Goal: Task Accomplishment & Management: Manage account settings

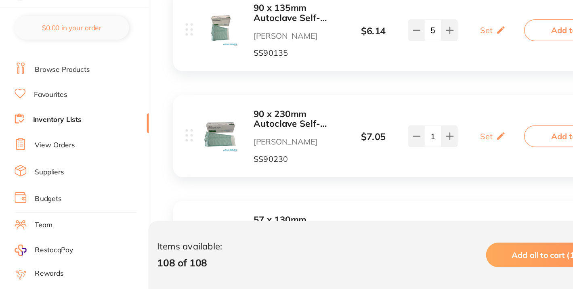
scroll to position [11, 0]
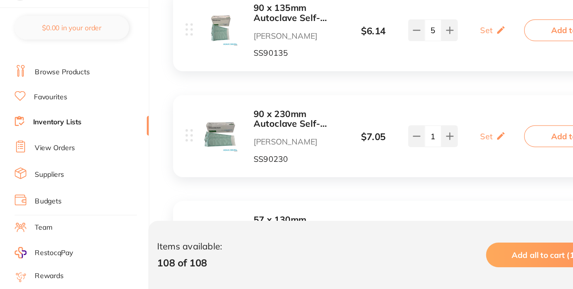
click at [74, 173] on li "View Orders" at bounding box center [70, 174] width 109 height 12
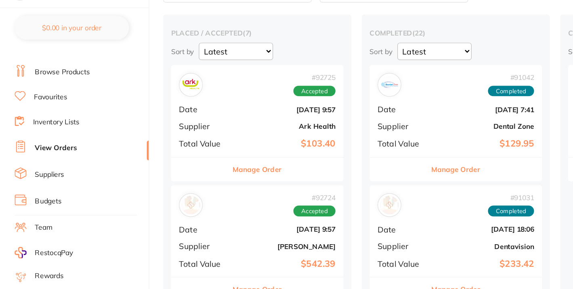
scroll to position [8, 0]
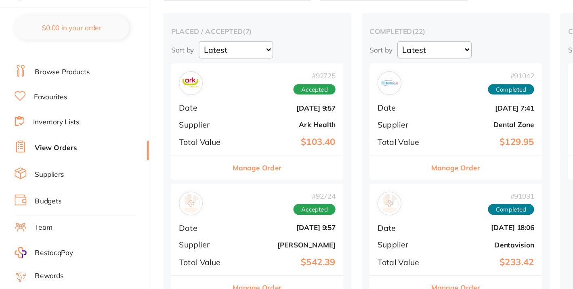
click at [219, 159] on div "# 92725 Accepted Date [DATE] 9:57 Supplier Ark Health Total Value $103.40" at bounding box center [214, 142] width 140 height 75
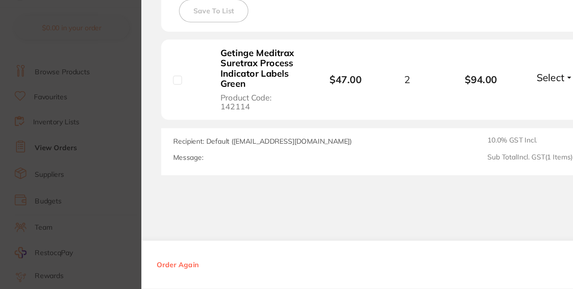
scroll to position [197, 0]
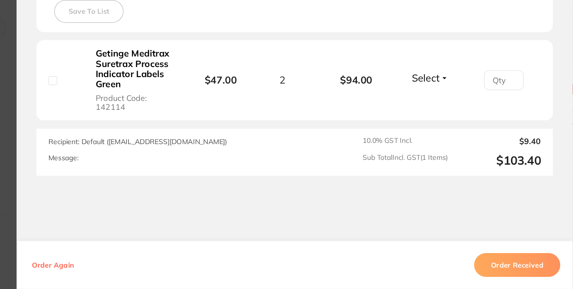
click at [467, 113] on button "Select" at bounding box center [456, 117] width 35 height 10
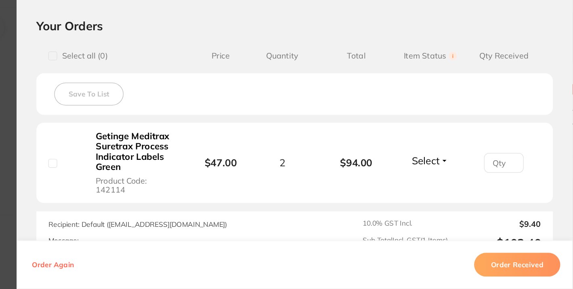
scroll to position [134, 0]
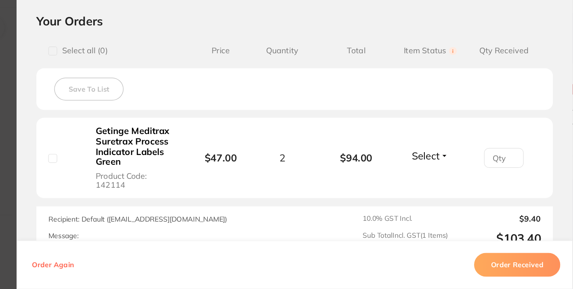
click at [459, 176] on span "Select" at bounding box center [452, 180] width 23 height 10
click at [457, 207] on span "Back Order" at bounding box center [456, 210] width 25 height 6
click at [506, 178] on input "number" at bounding box center [516, 182] width 32 height 16
click at [458, 176] on span "Back Order" at bounding box center [453, 180] width 42 height 10
click at [478, 164] on li "Getinge Meditrax Suretrax Process Indicator Labels Green Product Code: 142114 $…" at bounding box center [346, 182] width 421 height 66
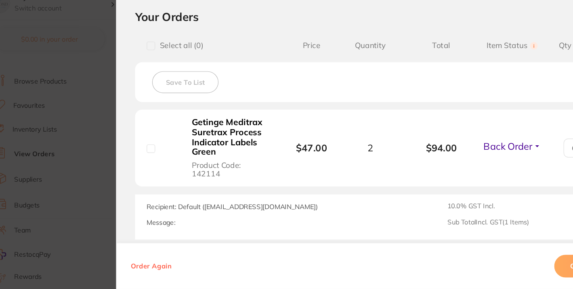
scroll to position [148, 0]
click at [81, 99] on section "Order ID: Restocq- 92725 Order Information 1 Back Order Accepted Order Order Da…" at bounding box center [286, 144] width 573 height 289
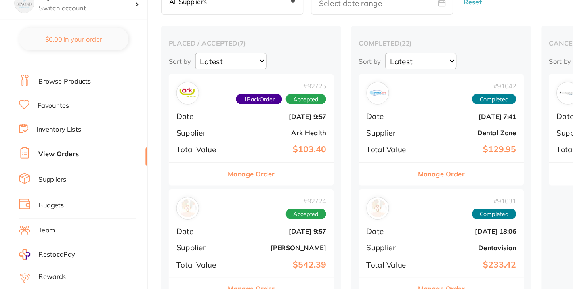
click at [203, 162] on div "# 92725 1 Back Order Accepted Date [DATE] 9:57 Supplier Ark Health Total Value …" at bounding box center [214, 143] width 140 height 75
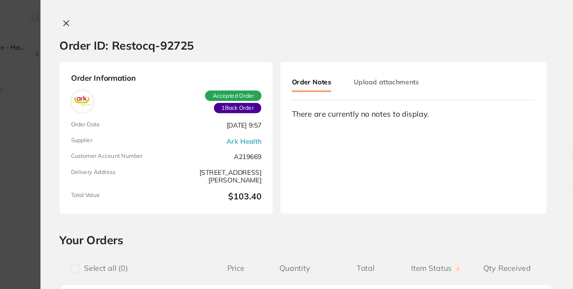
scroll to position [4, 0]
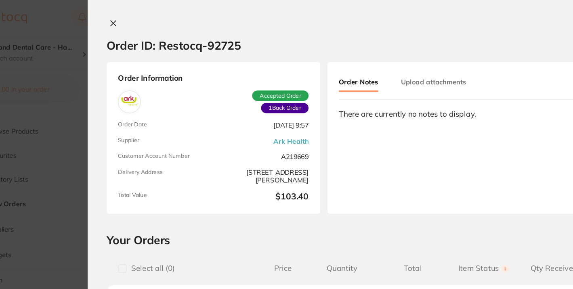
click at [137, 16] on div "Order ID: Restocq- 92725 Order Information 1 Back Order Accepted Order Order Da…" at bounding box center [345, 144] width 453 height 289
click at [139, 18] on icon at bounding box center [141, 20] width 6 height 6
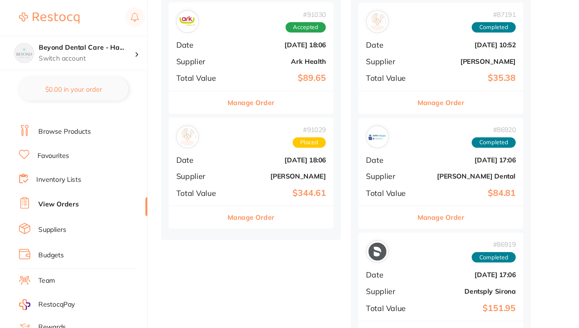
scroll to position [596, 0]
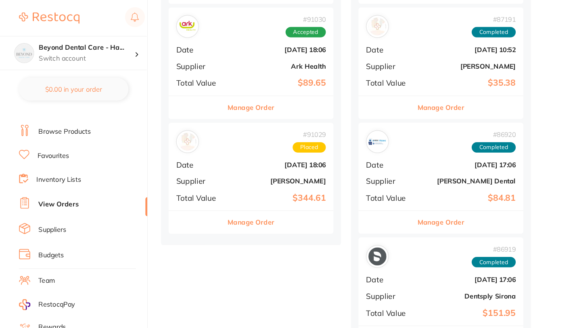
click at [195, 119] on div "# 91029 Placed" at bounding box center [213, 120] width 127 height 19
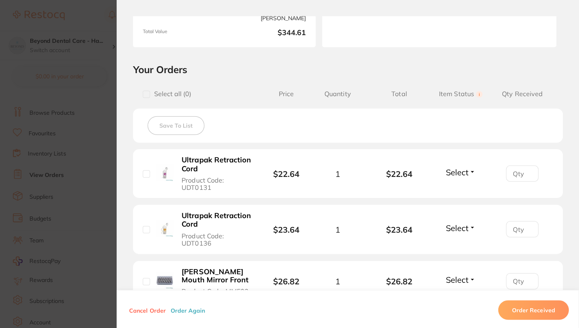
scroll to position [597, 0]
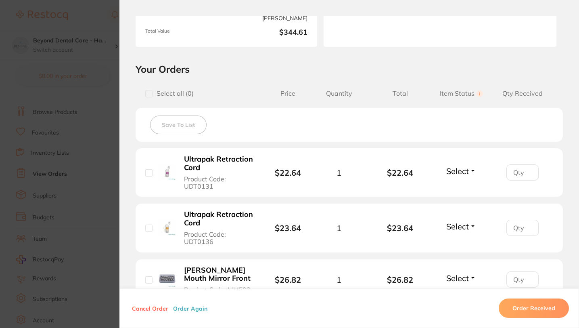
click at [96, 56] on section "Order ID: Restocq- 91029 Order Information Placed Order Order Date [DATE] 18:06…" at bounding box center [289, 164] width 579 height 328
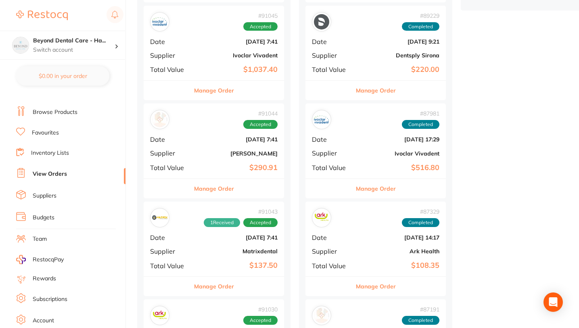
scroll to position [298, 0]
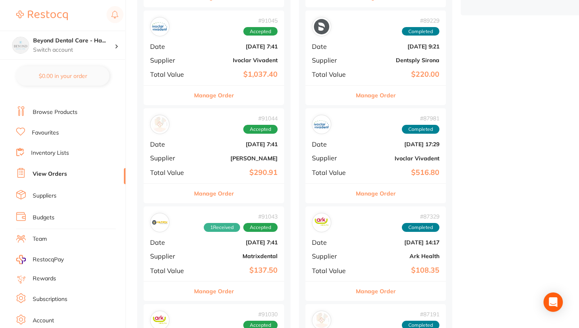
click at [37, 151] on link "Inventory Lists" at bounding box center [50, 153] width 38 height 8
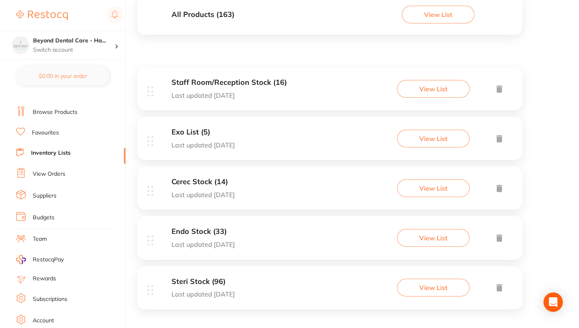
scroll to position [104, 0]
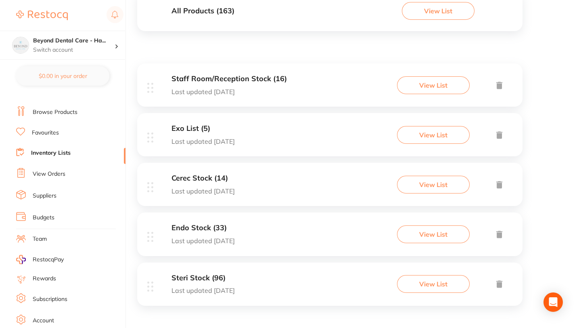
click at [444, 134] on button "View List" at bounding box center [433, 135] width 73 height 18
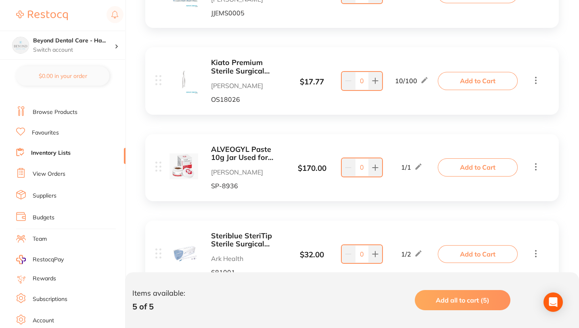
scroll to position [248, 0]
click at [373, 164] on icon at bounding box center [375, 166] width 6 height 6
type input "1"
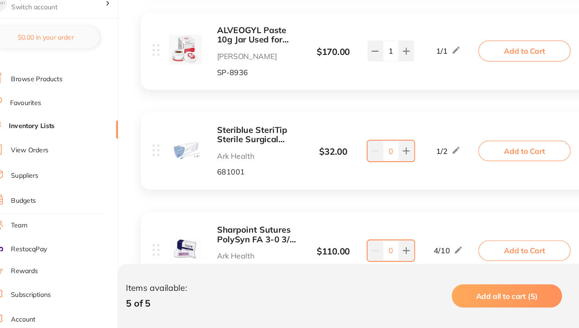
scroll to position [372, 0]
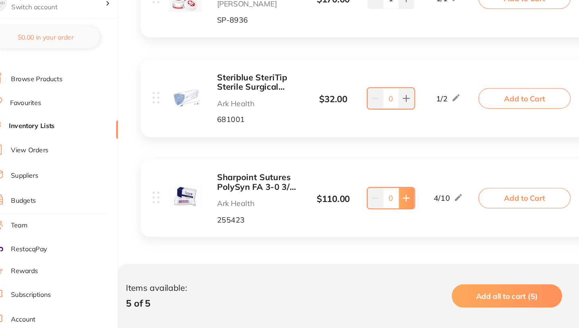
click at [376, 217] on icon at bounding box center [375, 215] width 6 height 6
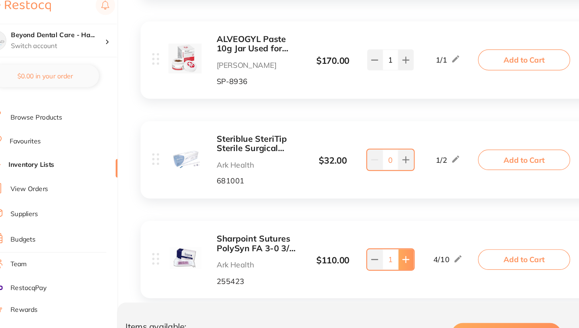
click at [373, 234] on icon at bounding box center [375, 234] width 5 height 5
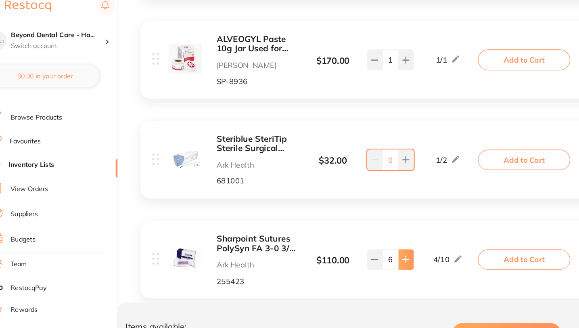
click at [373, 234] on icon at bounding box center [375, 234] width 5 height 5
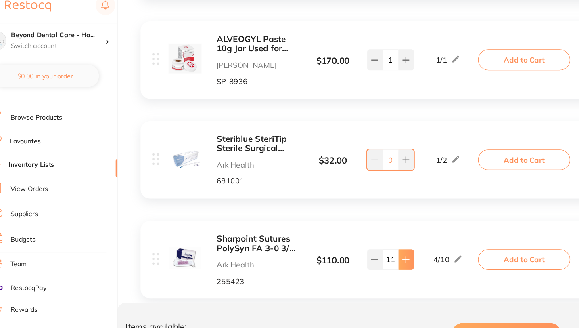
click at [373, 234] on icon at bounding box center [375, 234] width 5 height 5
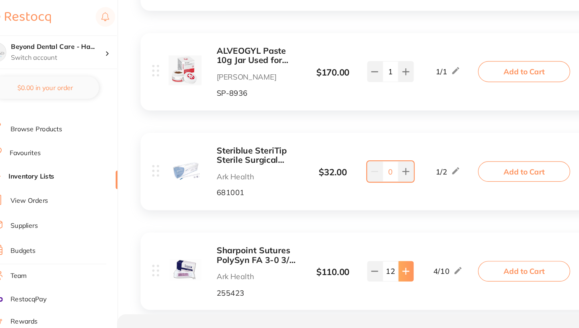
click at [378, 234] on icon at bounding box center [375, 235] width 6 height 6
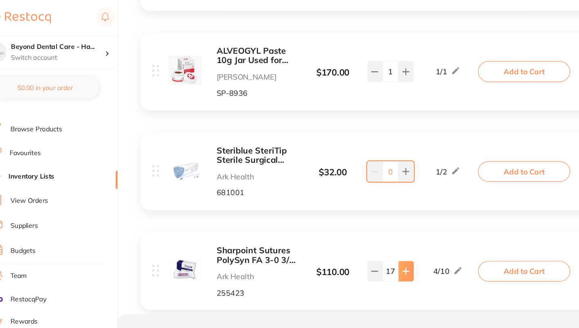
click at [378, 234] on icon at bounding box center [375, 235] width 6 height 6
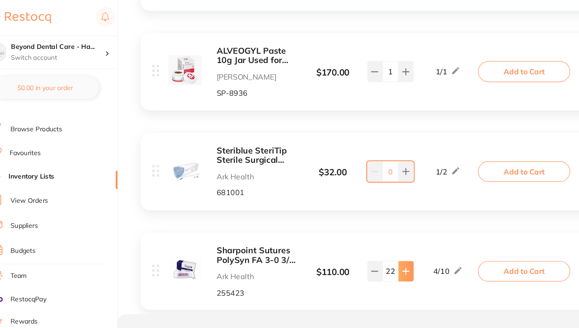
click at [378, 234] on icon at bounding box center [375, 235] width 6 height 6
type input "24"
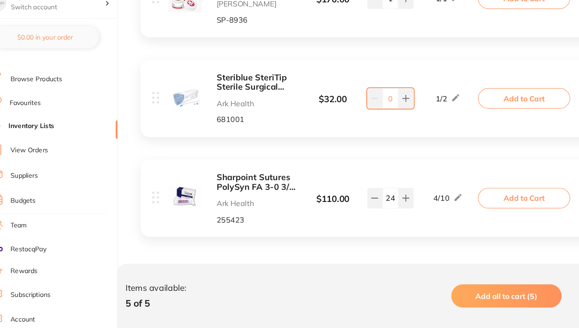
scroll to position [372, 0]
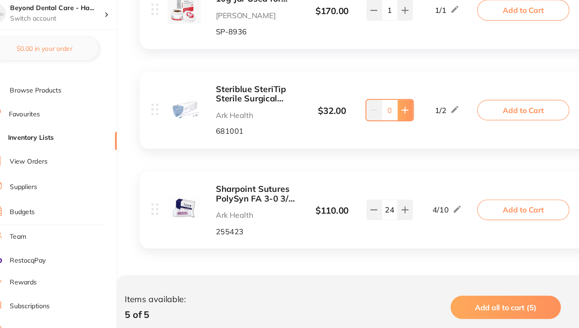
click at [376, 127] on icon at bounding box center [375, 129] width 6 height 6
type input "3"
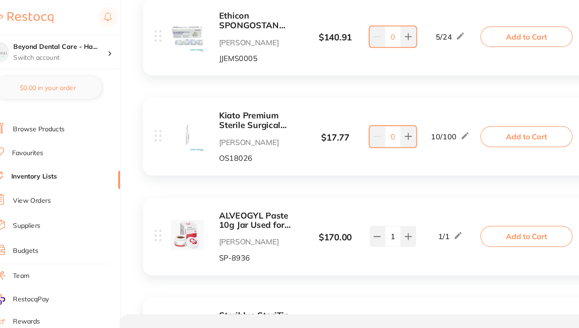
scroll to position [209, 0]
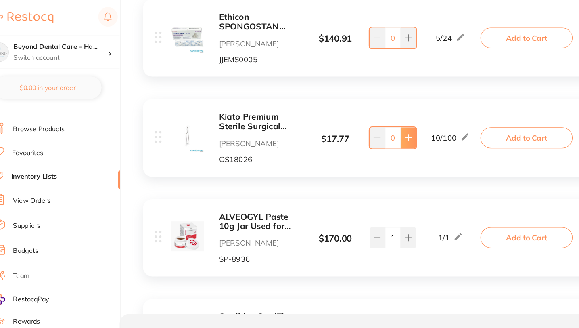
click at [377, 124] on button at bounding box center [375, 119] width 13 height 18
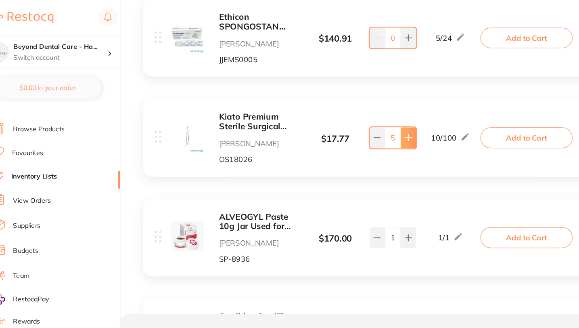
click at [377, 124] on button at bounding box center [375, 119] width 13 height 18
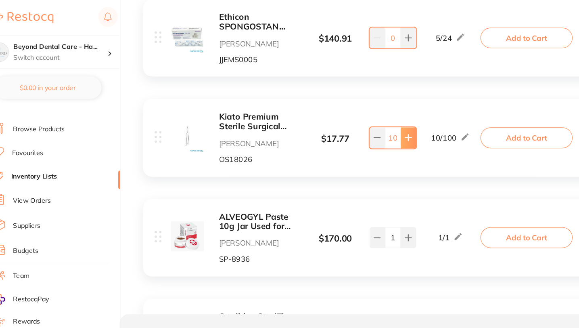
click at [377, 124] on button at bounding box center [375, 119] width 13 height 18
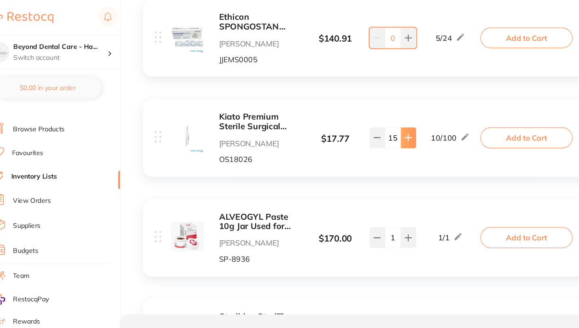
click at [377, 124] on button at bounding box center [375, 119] width 13 height 18
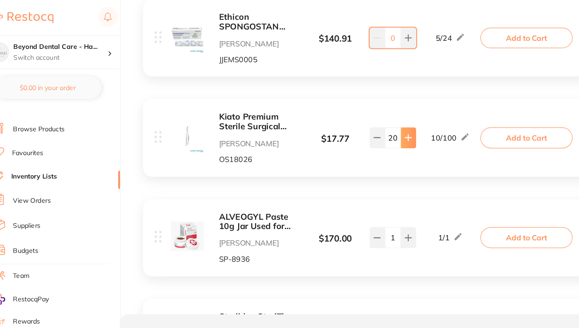
click at [377, 124] on button at bounding box center [375, 119] width 13 height 18
click at [375, 116] on icon at bounding box center [375, 119] width 6 height 6
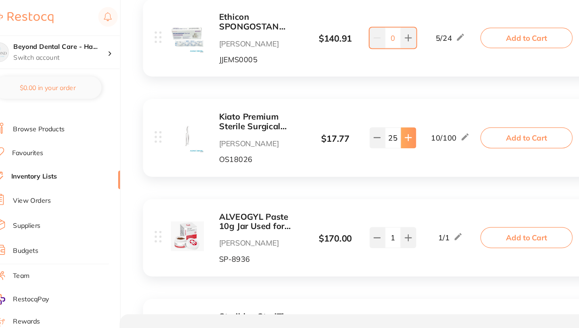
click at [375, 117] on icon at bounding box center [375, 119] width 5 height 5
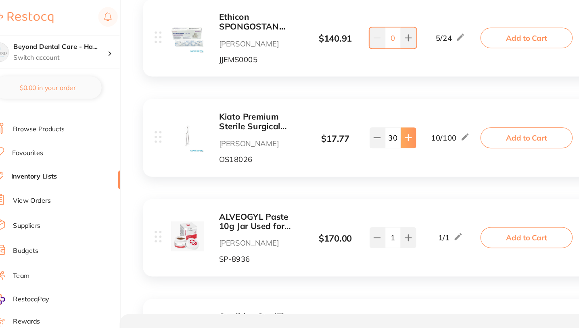
click at [375, 117] on icon at bounding box center [375, 119] width 5 height 5
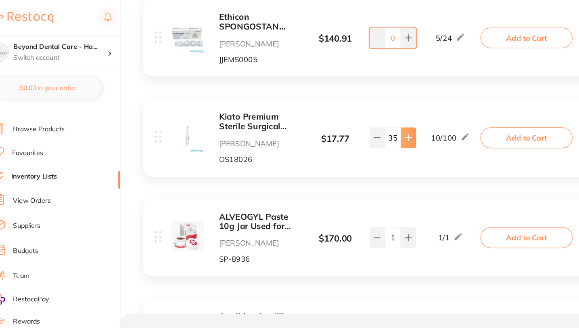
click at [375, 117] on icon at bounding box center [375, 119] width 5 height 5
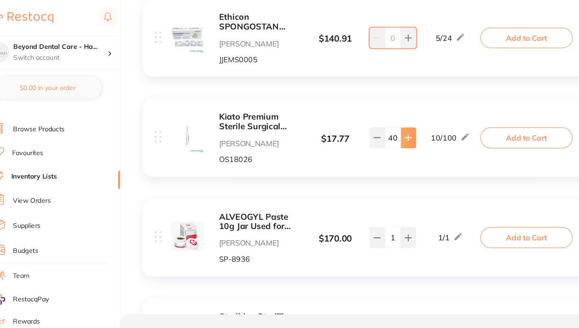
click at [375, 117] on icon at bounding box center [375, 119] width 5 height 5
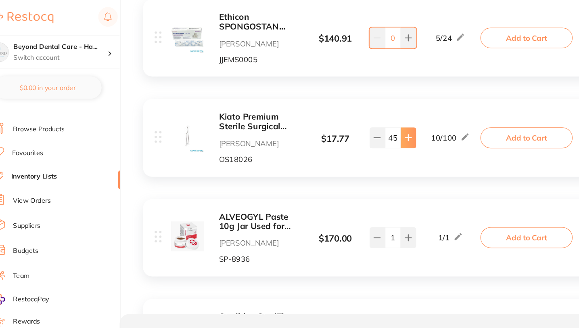
click at [375, 117] on icon at bounding box center [375, 119] width 5 height 5
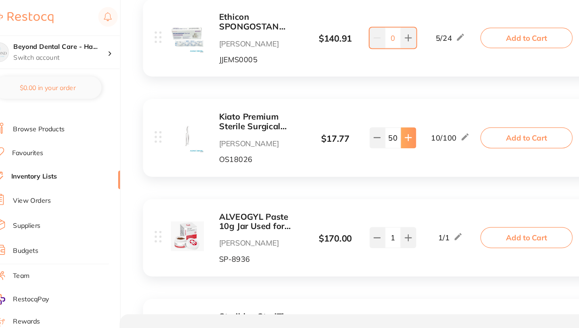
click at [375, 117] on icon at bounding box center [375, 119] width 5 height 5
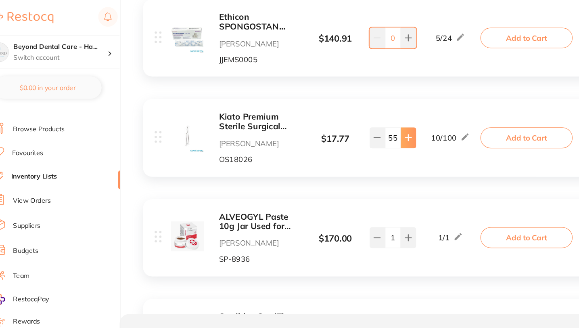
click at [375, 117] on icon at bounding box center [375, 119] width 5 height 5
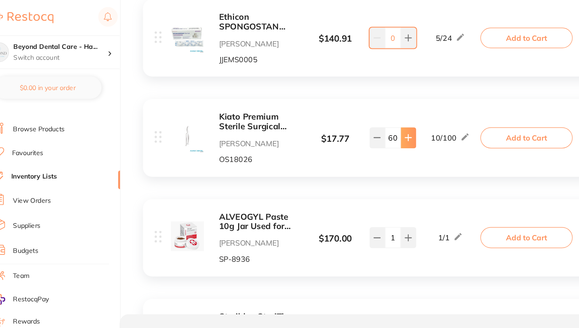
click at [375, 117] on icon at bounding box center [375, 119] width 5 height 5
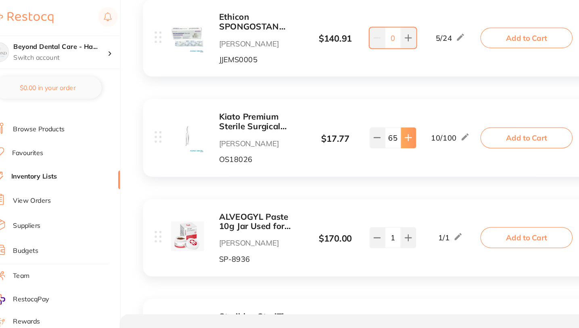
click at [375, 117] on icon at bounding box center [375, 119] width 5 height 5
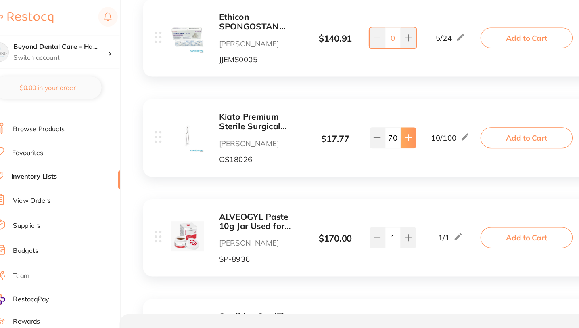
click at [375, 117] on icon at bounding box center [375, 119] width 5 height 5
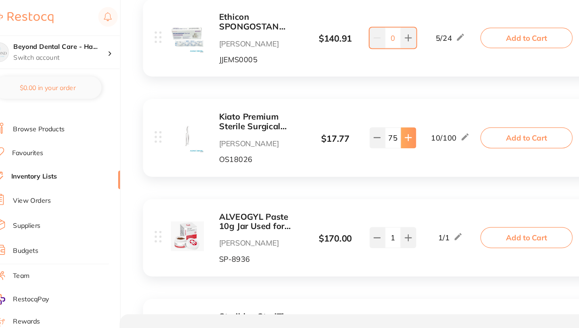
click at [375, 117] on icon at bounding box center [375, 119] width 5 height 5
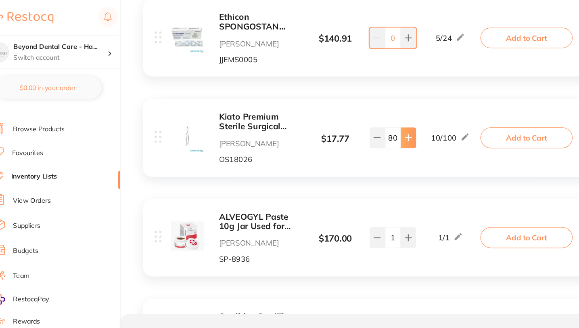
click at [375, 117] on icon at bounding box center [375, 119] width 5 height 5
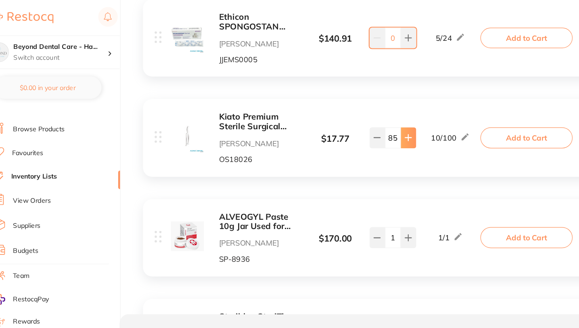
click at [375, 117] on icon at bounding box center [375, 119] width 5 height 5
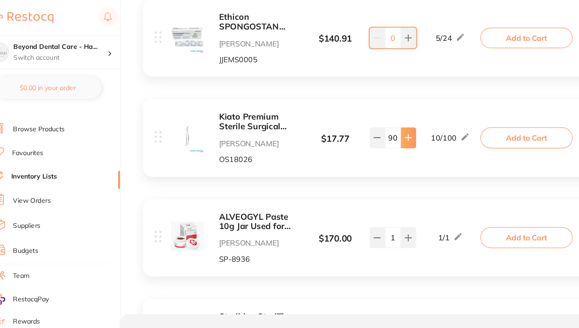
click at [375, 117] on icon at bounding box center [375, 119] width 5 height 5
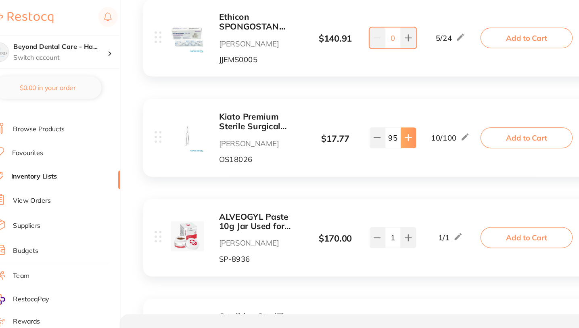
click at [375, 117] on icon at bounding box center [375, 119] width 5 height 5
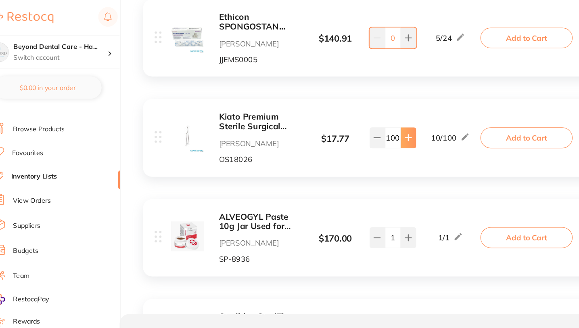
click at [375, 117] on icon at bounding box center [375, 119] width 5 height 5
click at [347, 121] on icon at bounding box center [348, 119] width 6 height 6
click at [346, 122] on button at bounding box center [348, 119] width 13 height 18
type input "100"
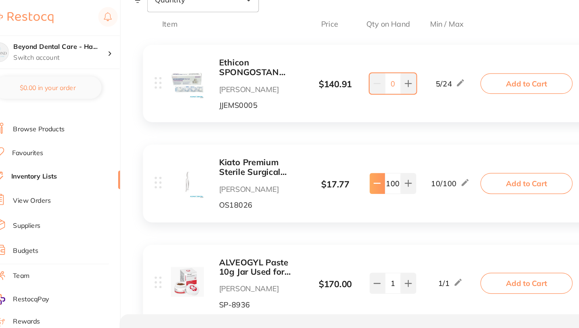
scroll to position [168, 0]
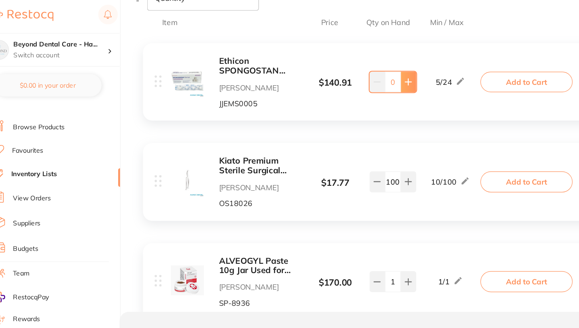
click at [374, 75] on icon at bounding box center [375, 73] width 6 height 6
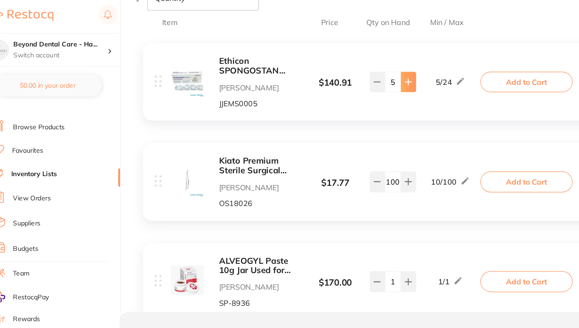
click at [374, 75] on icon at bounding box center [375, 73] width 6 height 6
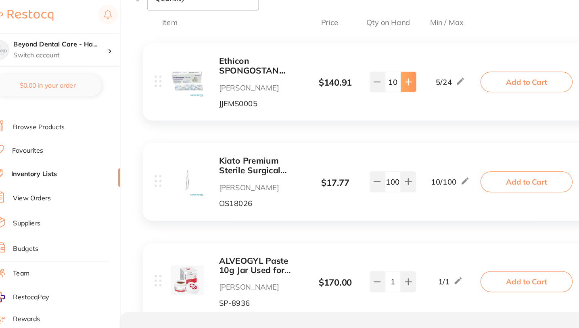
click at [374, 75] on icon at bounding box center [375, 73] width 6 height 6
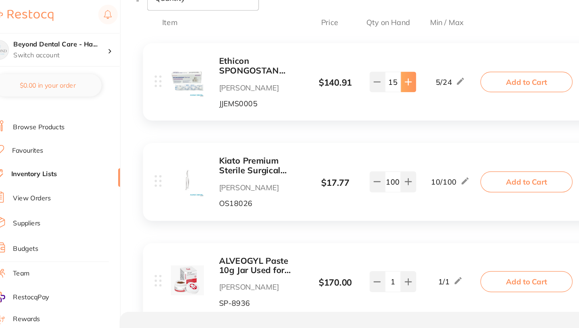
click at [374, 75] on icon at bounding box center [375, 73] width 6 height 6
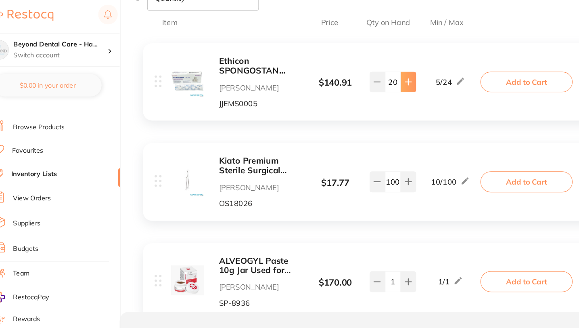
click at [374, 75] on icon at bounding box center [375, 73] width 6 height 6
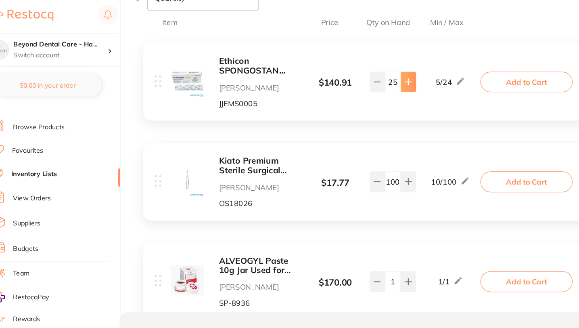
click at [374, 75] on icon at bounding box center [375, 73] width 6 height 6
type input "29"
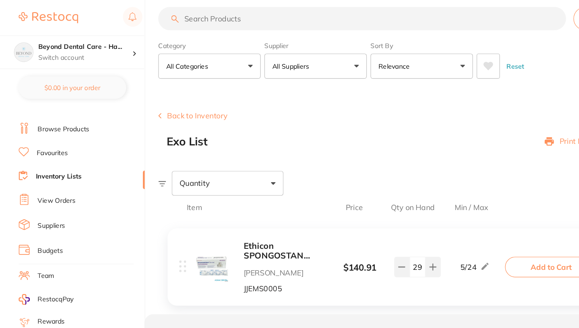
scroll to position [0, 0]
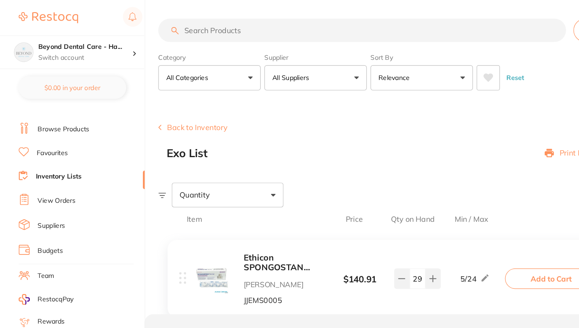
click at [59, 152] on link "Inventory Lists" at bounding box center [51, 153] width 40 height 8
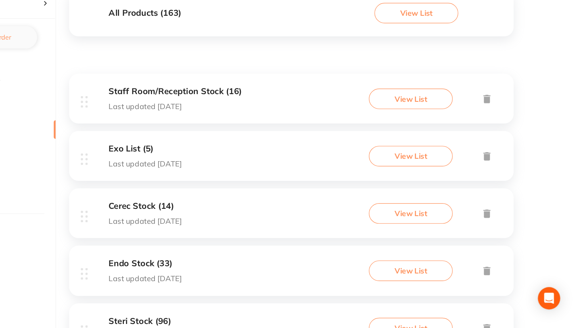
scroll to position [104, 0]
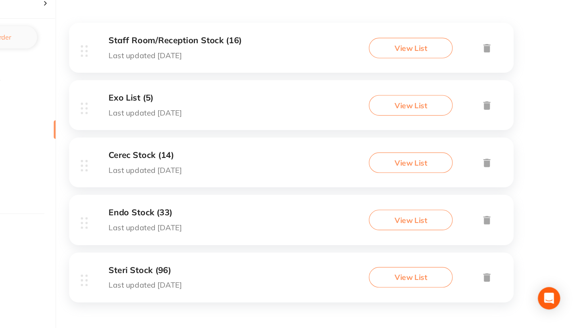
click at [243, 251] on div "Endo Stock (33) Last updated [DATE] View List" at bounding box center [329, 233] width 385 height 43
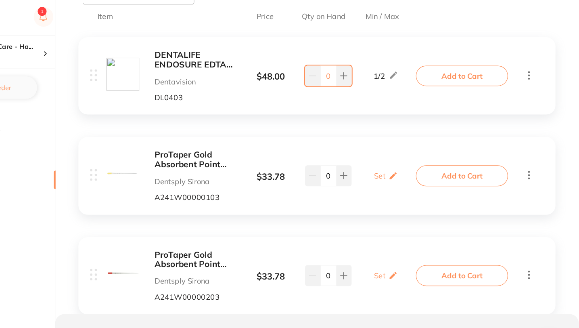
scroll to position [172, 0]
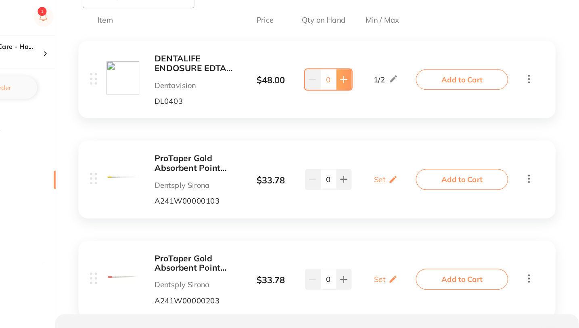
click at [378, 70] on icon at bounding box center [375, 69] width 6 height 6
type input "1"
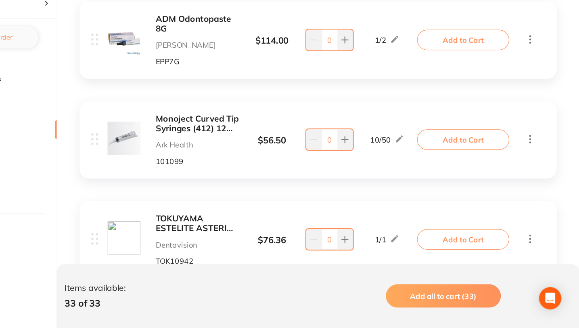
scroll to position [2792, 0]
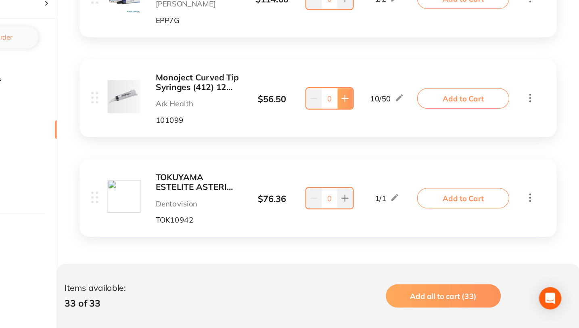
click at [379, 126] on button at bounding box center [375, 129] width 13 height 18
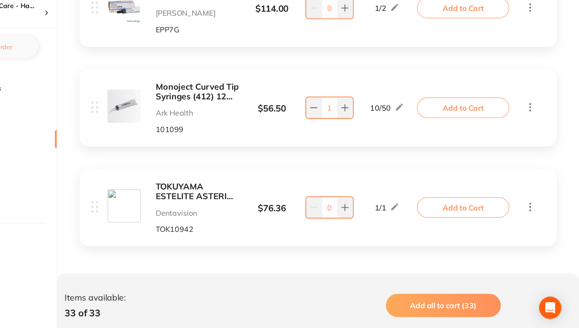
click at [364, 127] on input "1" at bounding box center [362, 129] width 14 height 18
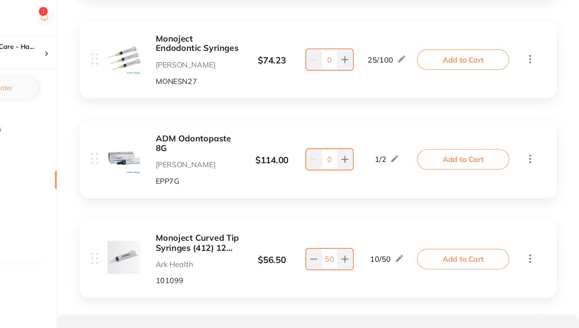
scroll to position [2690, 0]
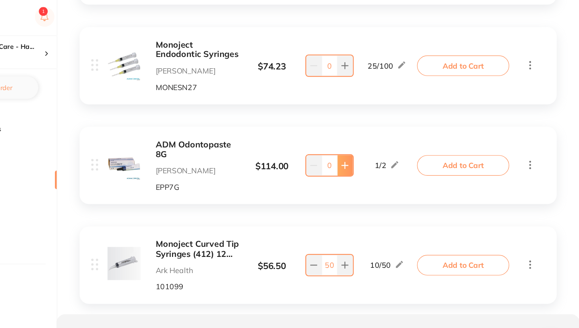
type input "50"
click at [378, 146] on icon at bounding box center [375, 143] width 6 height 6
type input "1"
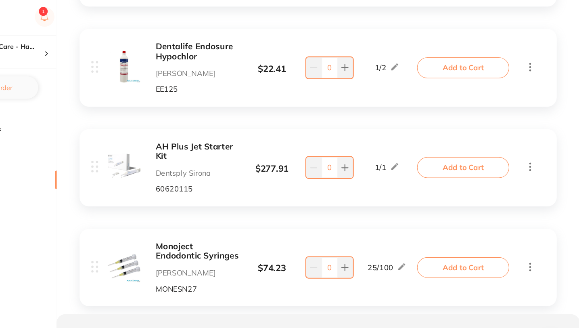
scroll to position [2512, 0]
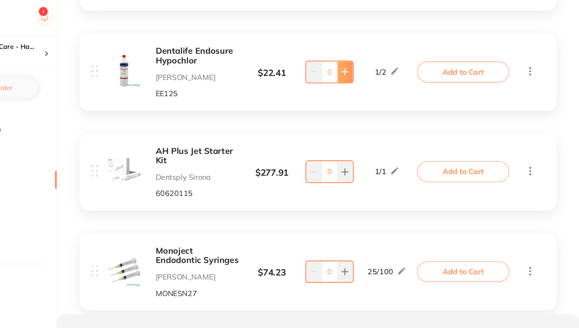
click at [377, 58] on button at bounding box center [375, 62] width 13 height 18
type input "2"
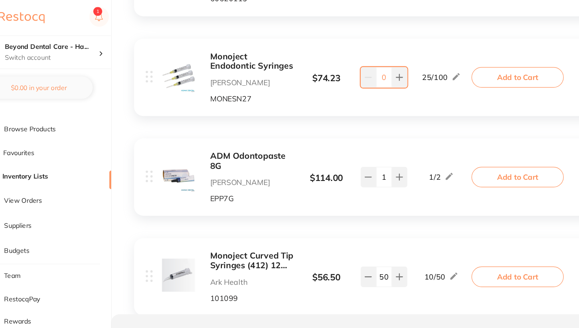
scroll to position [2679, 0]
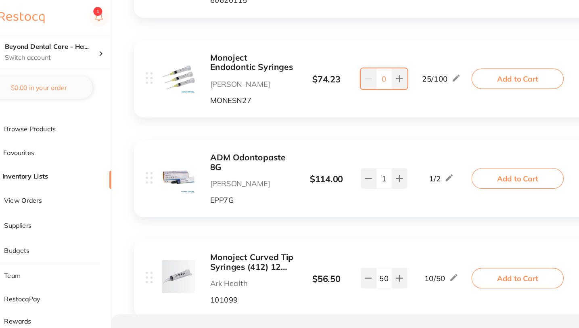
click at [362, 68] on input "0" at bounding box center [362, 68] width 14 height 18
type input "50"
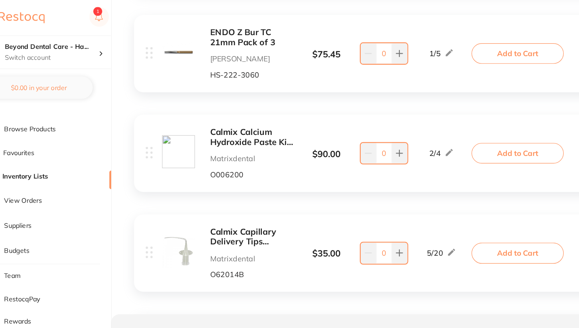
scroll to position [2266, 0]
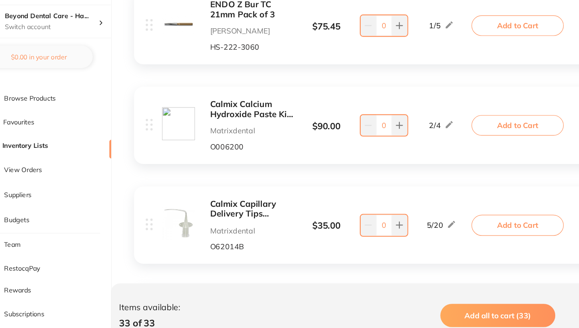
click at [226, 122] on b "Calmix Calcium Hydroxide Paste Kit (4x 1.5ml Syringes)" at bounding box center [247, 121] width 72 height 17
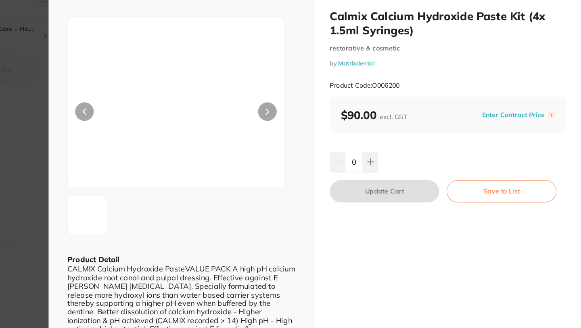
click at [309, 110] on icon at bounding box center [308, 112] width 3 height 6
click at [107, 97] on section "Calmix Calcium Hydroxide Paste Kit (4x 1.5ml Syringes) restorative & cosmetic b…" at bounding box center [290, 164] width 581 height 328
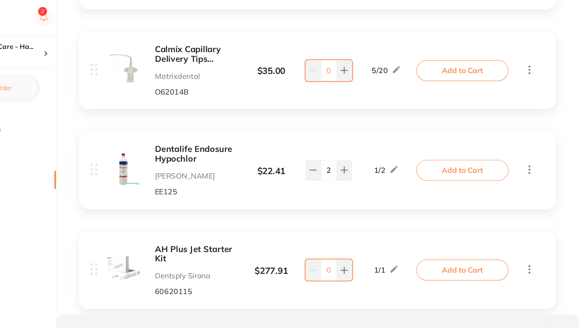
scroll to position [2398, 0]
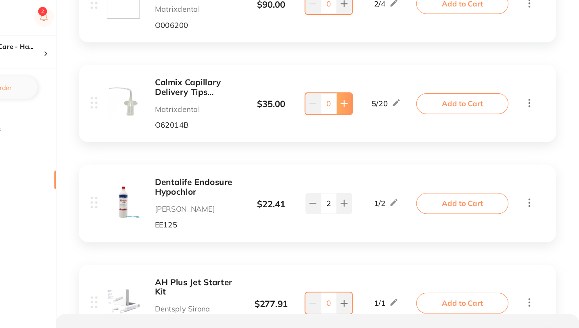
click at [372, 92] on button at bounding box center [375, 90] width 13 height 18
type input "1"
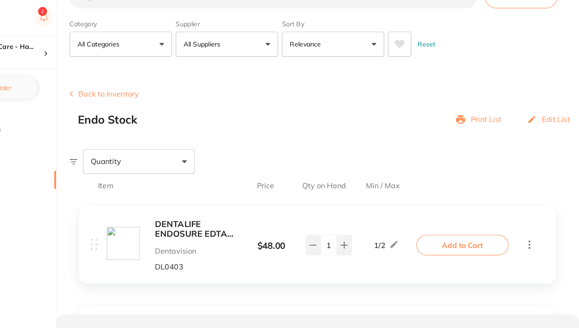
scroll to position [0, 0]
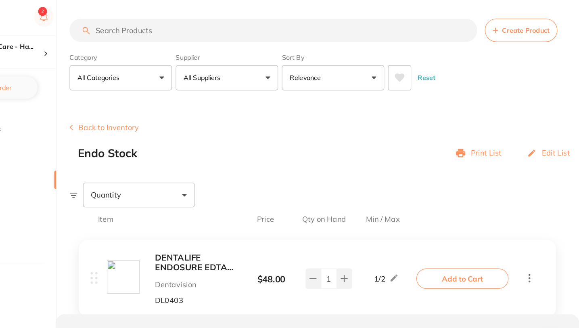
click at [234, 27] on input "search" at bounding box center [313, 26] width 353 height 20
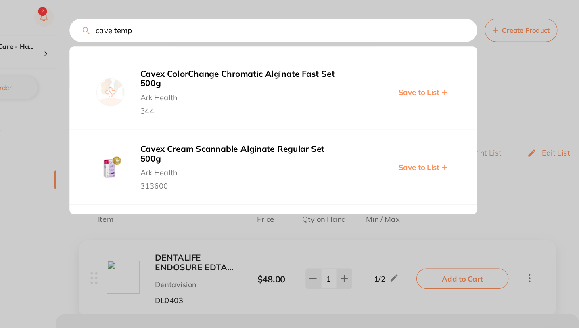
scroll to position [184, 0]
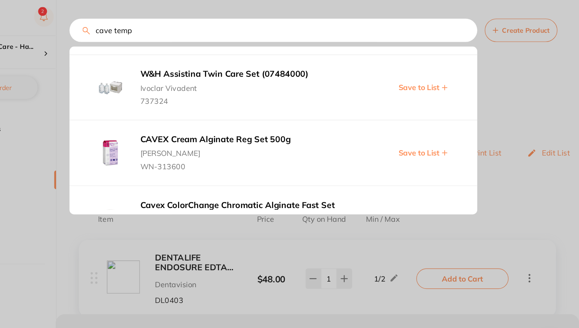
type input "cave temp"
click at [194, 214] on div at bounding box center [289, 164] width 579 height 328
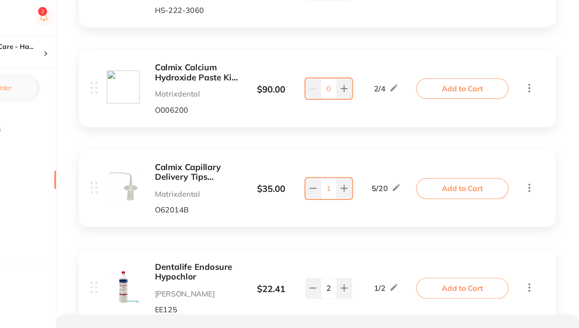
scroll to position [2316, 0]
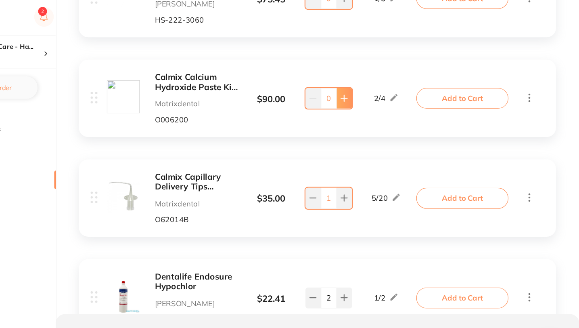
click at [377, 88] on icon at bounding box center [375, 85] width 6 height 6
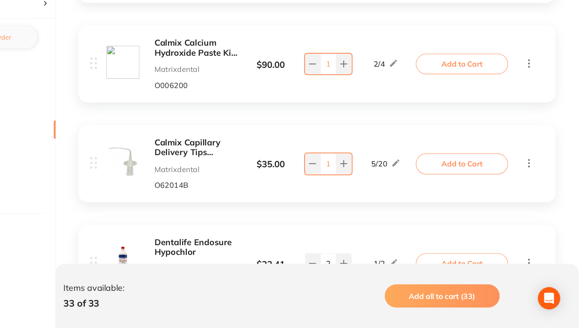
scroll to position [2309, 0]
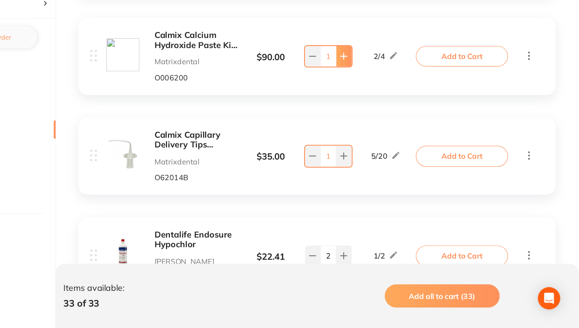
click at [376, 93] on icon at bounding box center [375, 92] width 6 height 6
type input "4"
click at [378, 177] on icon at bounding box center [375, 179] width 6 height 6
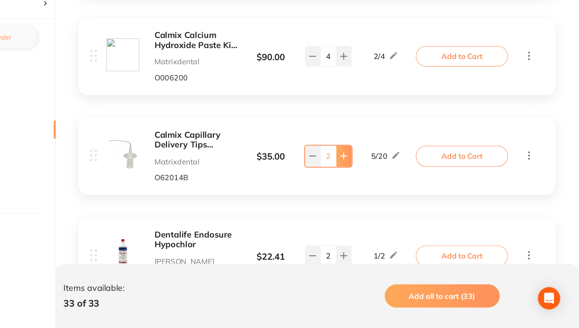
click at [378, 177] on icon at bounding box center [375, 179] width 6 height 6
click at [364, 178] on input "3" at bounding box center [362, 179] width 14 height 18
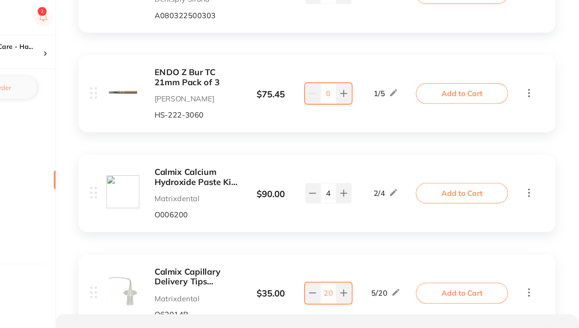
scroll to position [2115, 0]
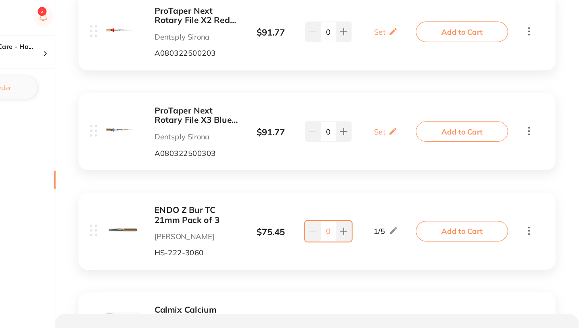
type input "20"
click at [359, 118] on input "0" at bounding box center [362, 114] width 14 height 18
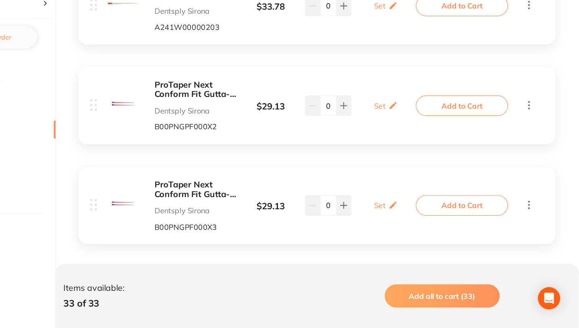
scroll to position [368, 0]
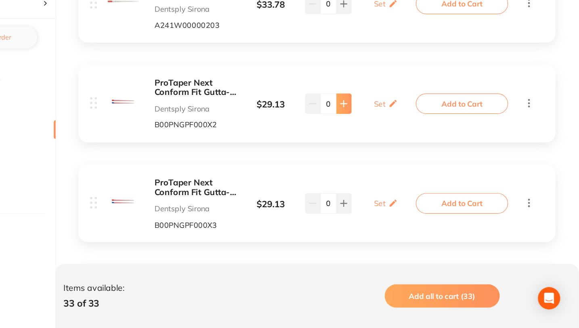
click at [375, 136] on icon at bounding box center [375, 132] width 5 height 5
type input "1"
click at [374, 213] on button at bounding box center [375, 220] width 13 height 18
type input "1"
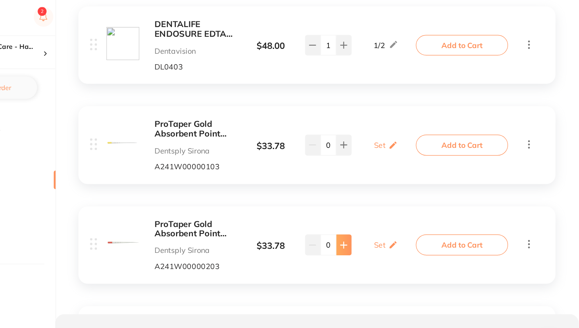
scroll to position [199, 0]
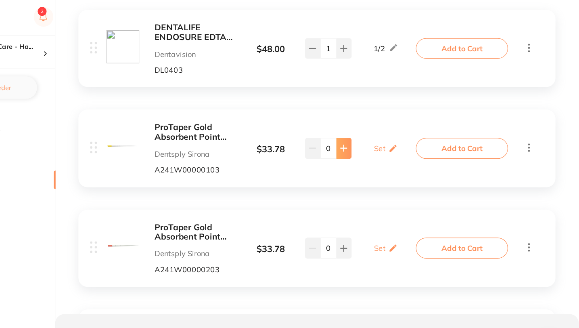
click at [377, 127] on icon at bounding box center [375, 128] width 6 height 6
type input "1"
click at [374, 220] on button at bounding box center [375, 215] width 13 height 18
type input "1"
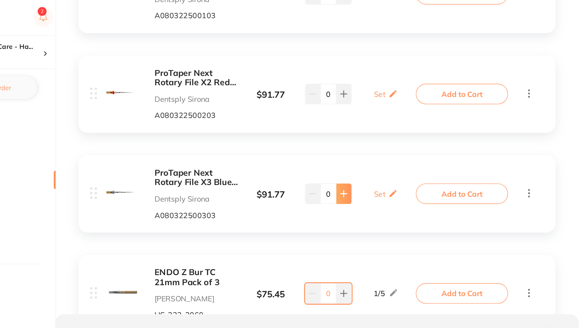
scroll to position [2054, 0]
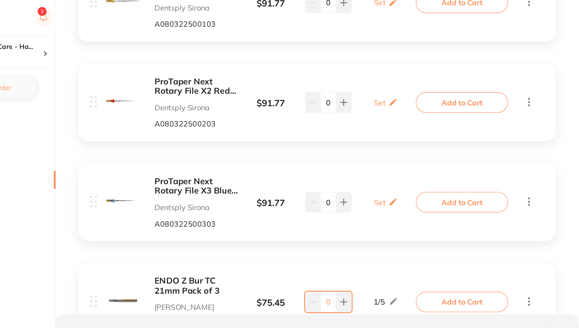
click at [240, 74] on b "ProTaper Next Rotary File X2 Red 25mm | 3-File Pack" at bounding box center [247, 75] width 72 height 17
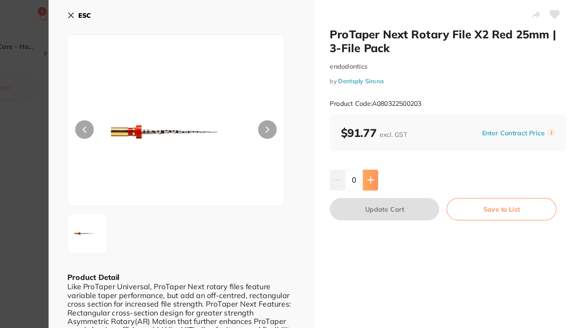
click at [398, 157] on icon at bounding box center [398, 156] width 6 height 6
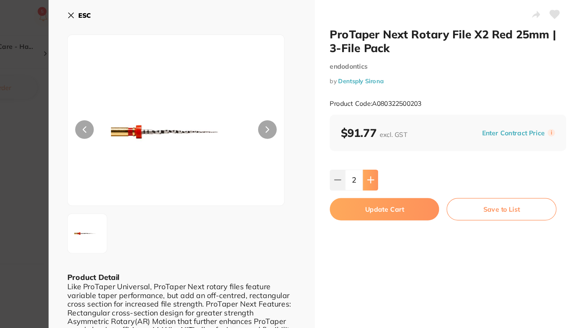
click at [398, 157] on icon at bounding box center [398, 156] width 6 height 6
type input "6"
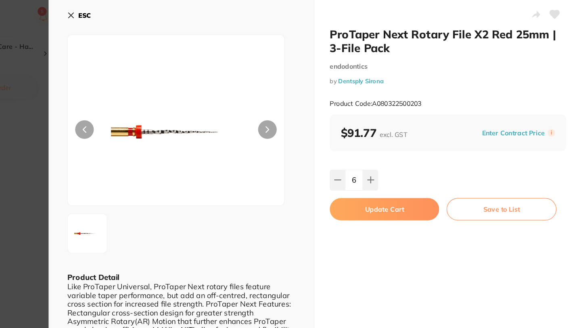
click at [136, 12] on icon at bounding box center [139, 13] width 6 height 6
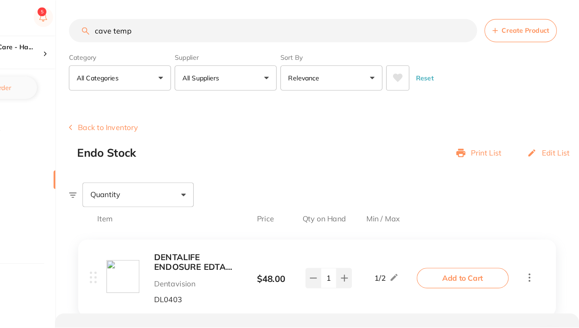
scroll to position [2054, 0]
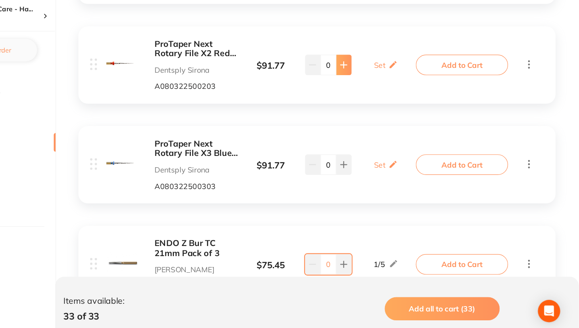
click at [371, 90] on button at bounding box center [375, 89] width 13 height 18
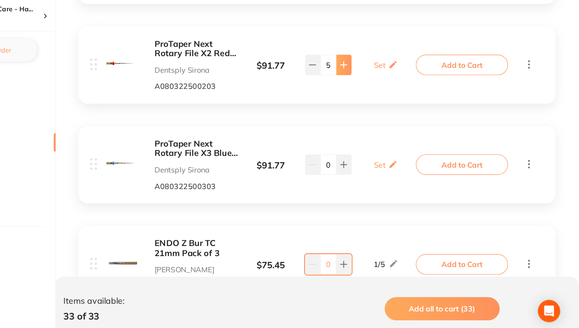
click at [371, 90] on button at bounding box center [375, 89] width 13 height 18
type input "6"
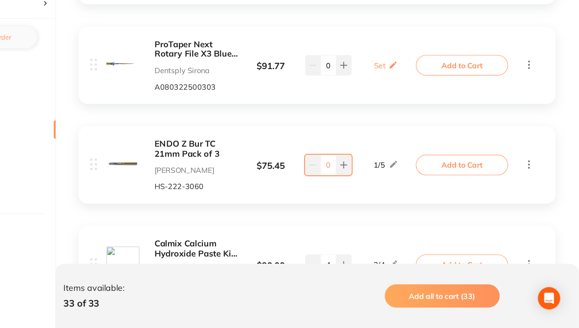
scroll to position [2129, 0]
click at [243, 88] on b "ProTaper Next Rotary File X3 Blue 25mm | 3-File Pack" at bounding box center [247, 85] width 72 height 17
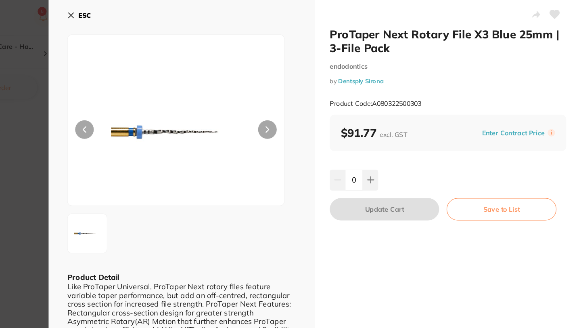
click at [139, 10] on icon at bounding box center [139, 13] width 6 height 6
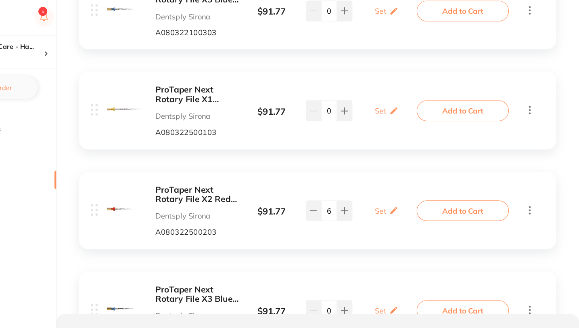
scroll to position [1957, 0]
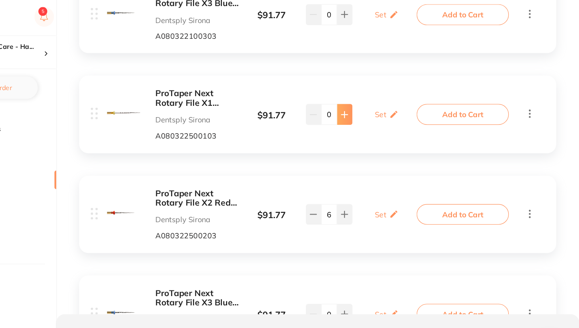
click at [379, 100] on button at bounding box center [375, 99] width 13 height 18
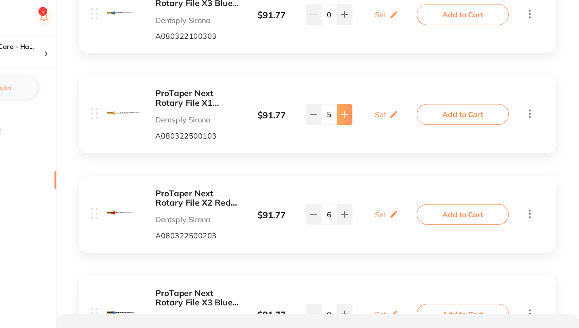
click at [379, 100] on button at bounding box center [375, 99] width 13 height 18
type input "6"
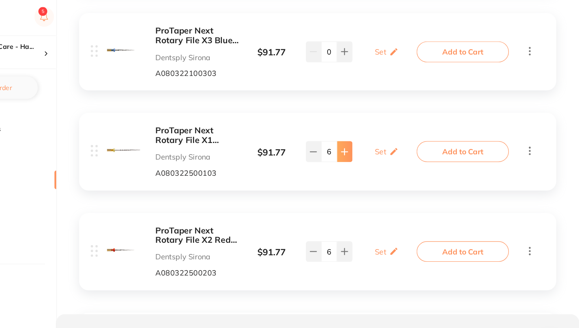
scroll to position [1918, 0]
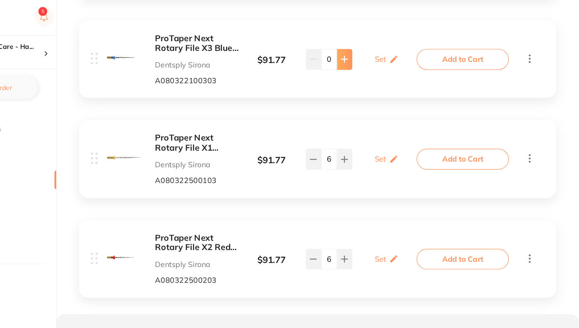
click at [375, 53] on icon at bounding box center [375, 51] width 5 height 5
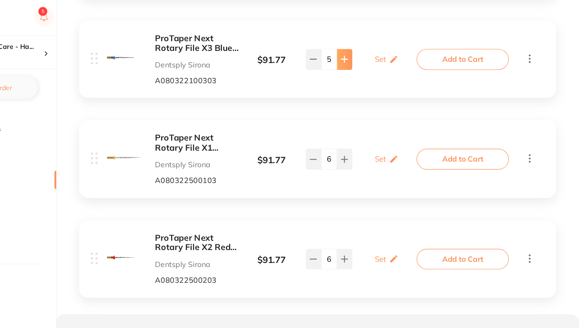
click at [375, 53] on icon at bounding box center [375, 51] width 5 height 5
type input "6"
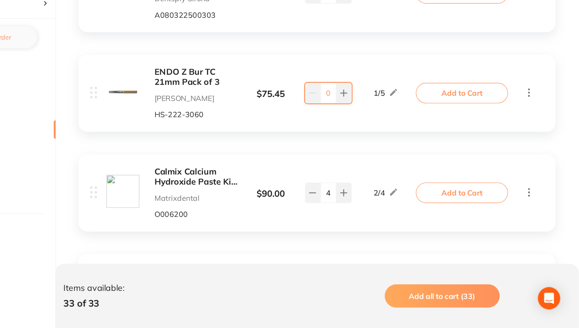
scroll to position [2191, 0]
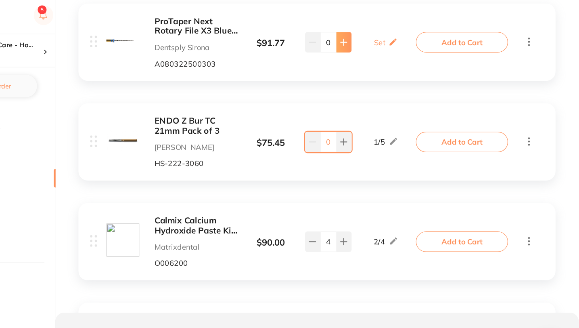
click at [376, 39] on icon at bounding box center [375, 38] width 6 height 6
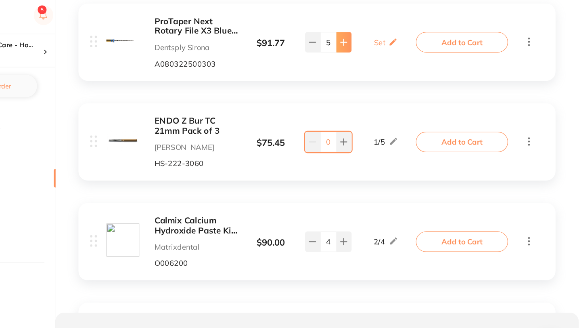
click at [376, 39] on icon at bounding box center [375, 38] width 6 height 6
type input "6"
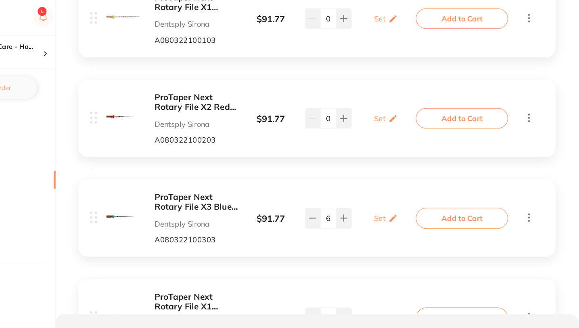
scroll to position [1779, 0]
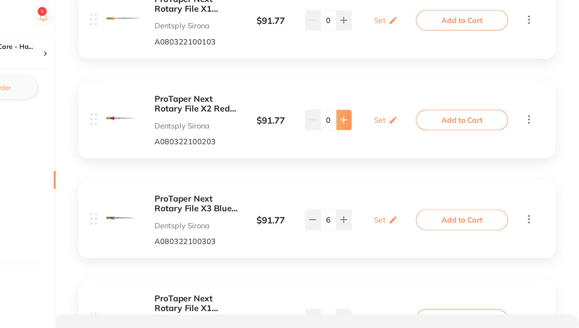
click at [379, 101] on button at bounding box center [375, 104] width 13 height 18
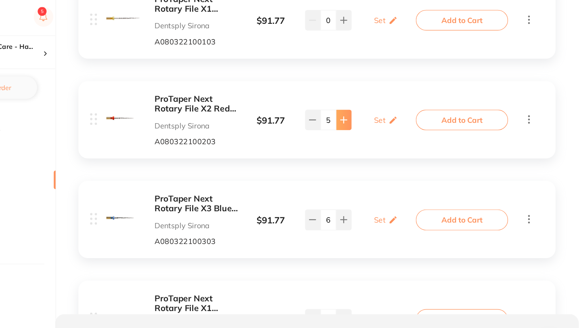
click at [379, 101] on button at bounding box center [375, 104] width 13 height 18
type input "6"
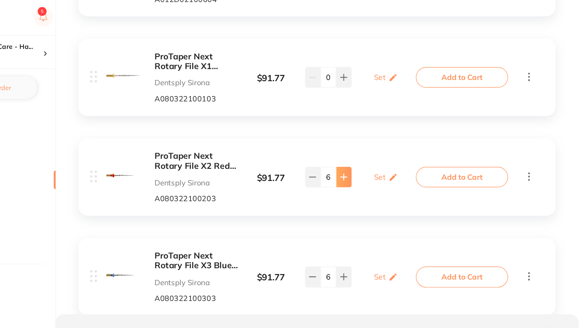
scroll to position [1713, 0]
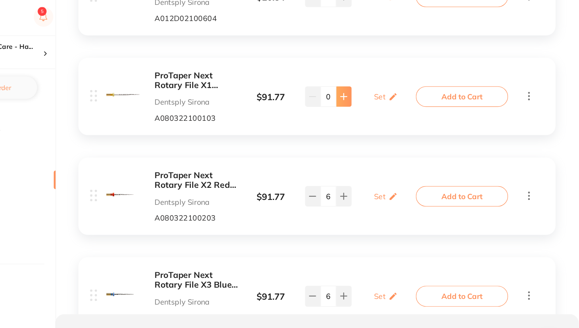
click at [376, 89] on button at bounding box center [375, 84] width 13 height 18
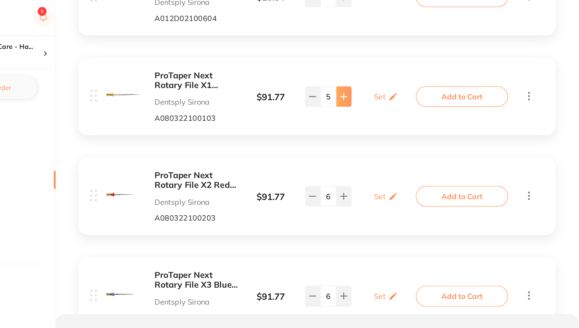
click at [376, 89] on button at bounding box center [375, 84] width 13 height 18
type input "6"
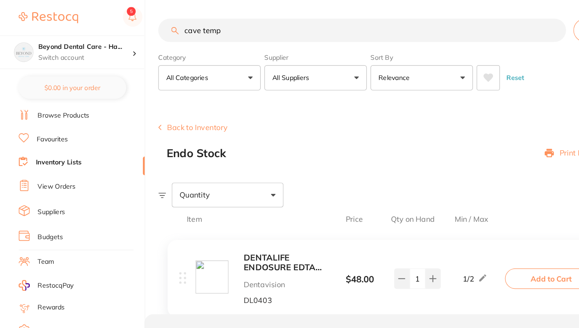
scroll to position [20, 0]
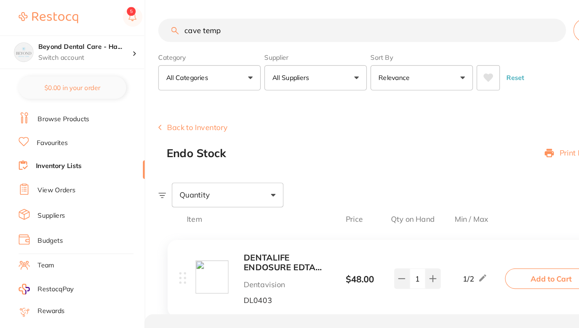
click at [48, 142] on link "Inventory Lists" at bounding box center [51, 144] width 40 height 8
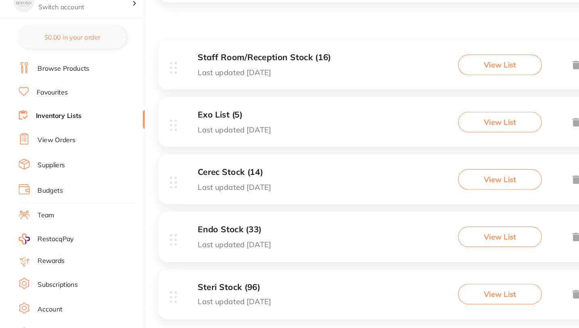
scroll to position [104, 0]
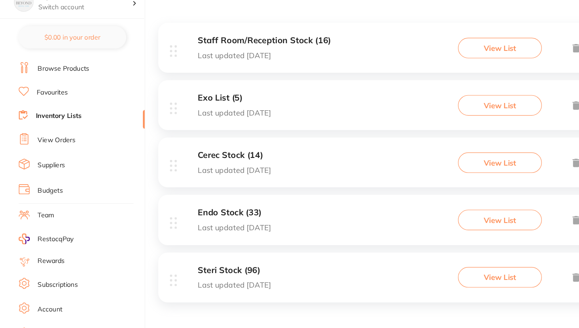
click at [199, 274] on h3 "Steri Stock (96)" at bounding box center [202, 278] width 63 height 8
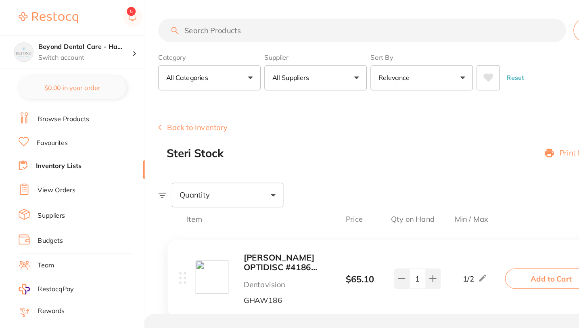
click at [219, 28] on input "search" at bounding box center [313, 26] width 353 height 20
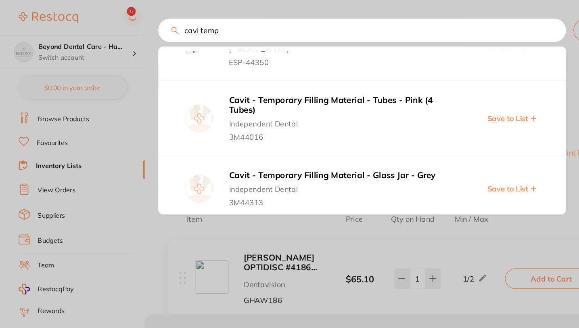
scroll to position [97, 0]
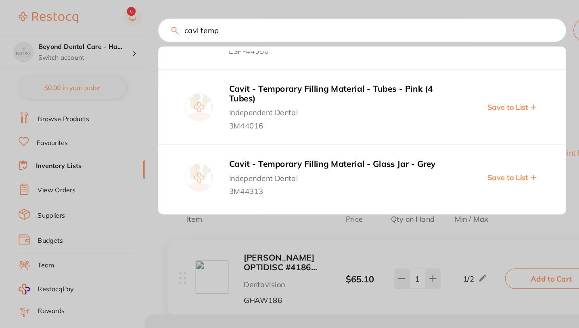
type input "cavi temp"
click at [286, 202] on div at bounding box center [289, 164] width 579 height 328
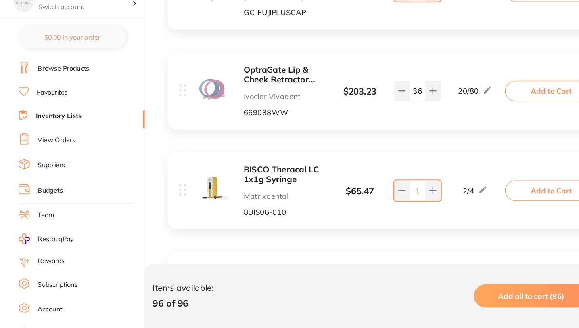
scroll to position [7647, 0]
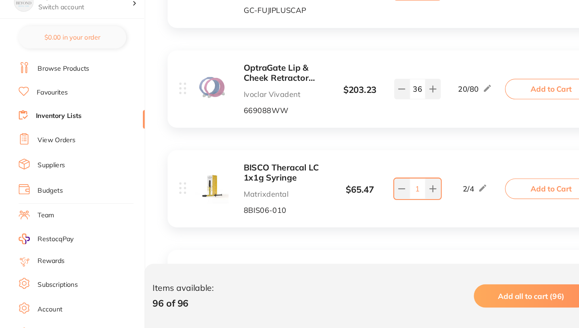
click at [380, 284] on button at bounding box center [375, 293] width 13 height 18
type input "1"
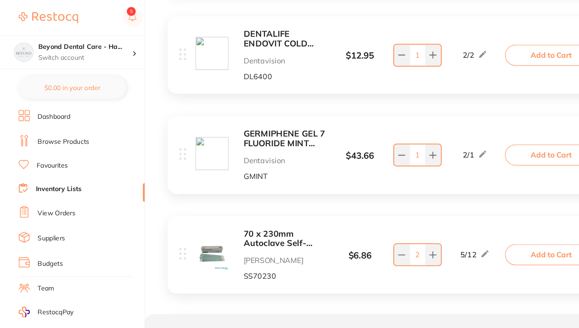
scroll to position [7956, 0]
